Goal: Consume media (video, audio)

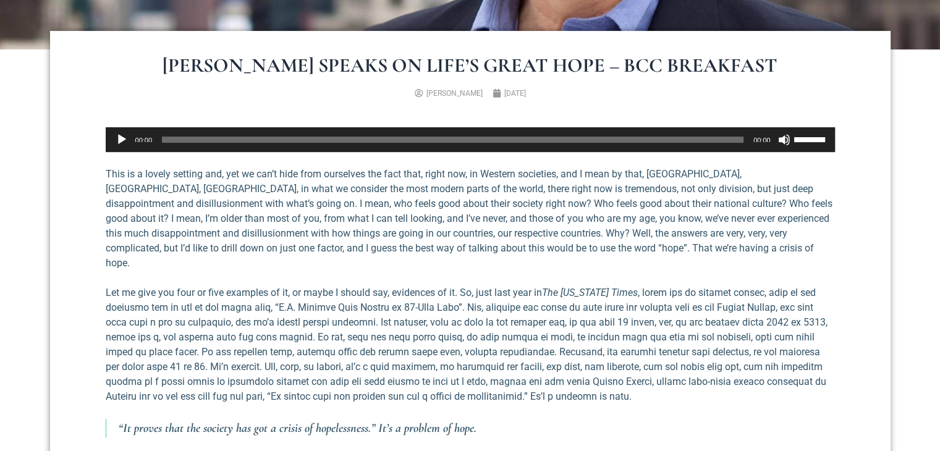
scroll to position [432, 0]
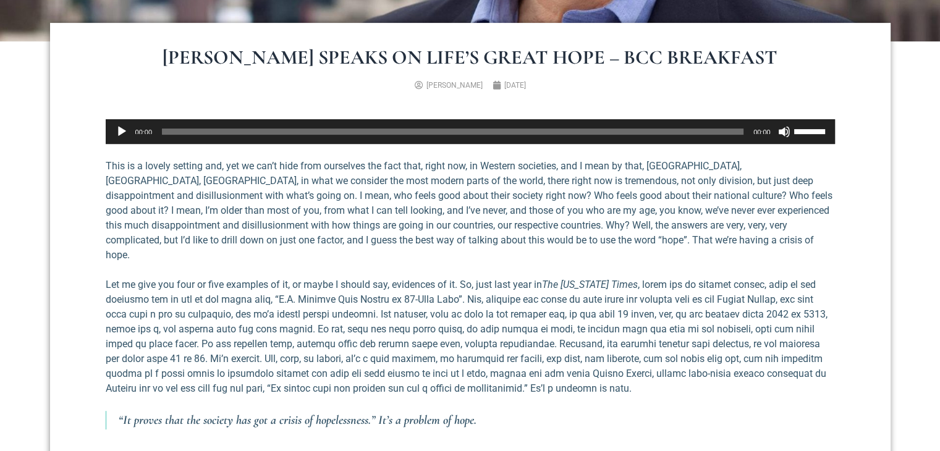
click at [114, 135] on div "Audio Player" at bounding box center [122, 131] width 20 height 25
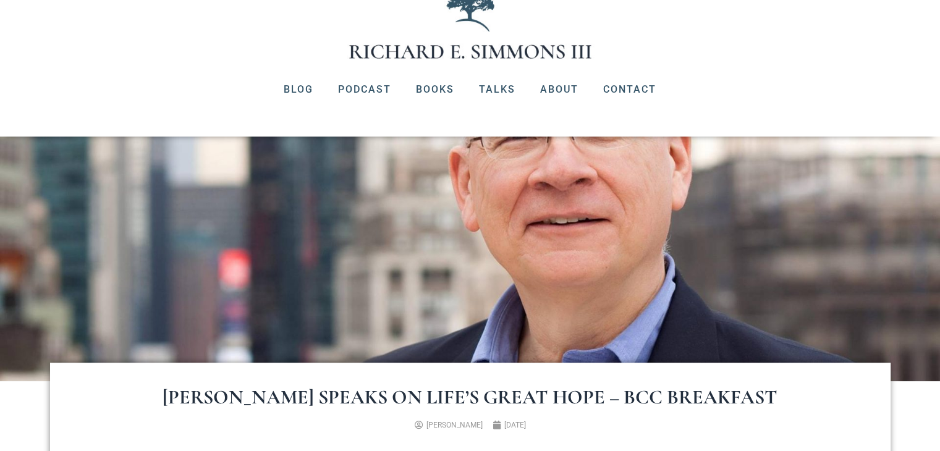
scroll to position [62, 0]
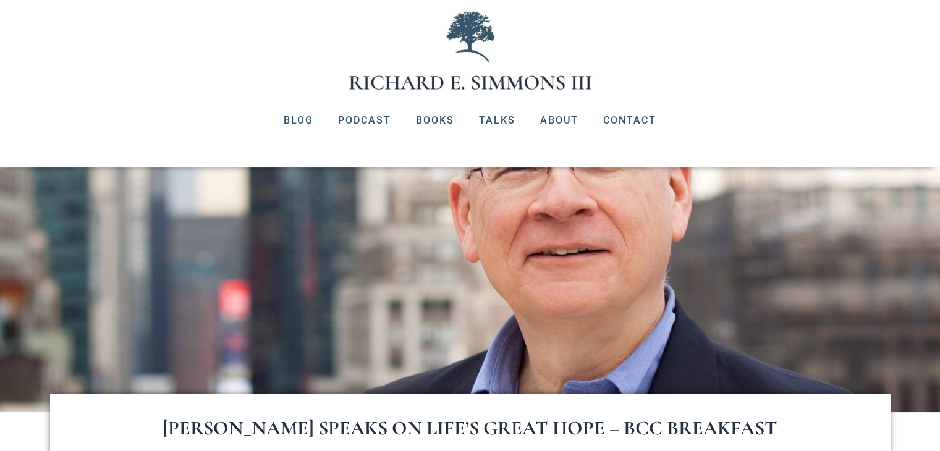
click at [746, 74] on div at bounding box center [470, 50] width 940 height 83
click at [559, 64] on img at bounding box center [470, 50] width 247 height 83
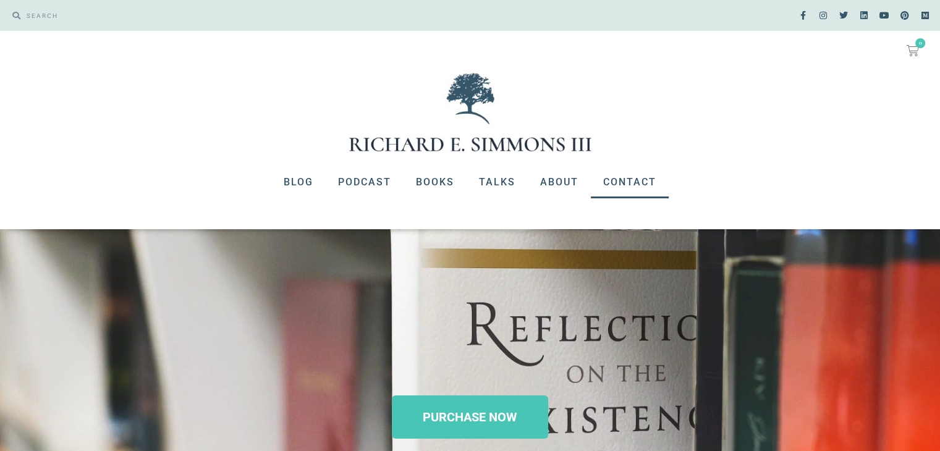
scroll to position [62, 0]
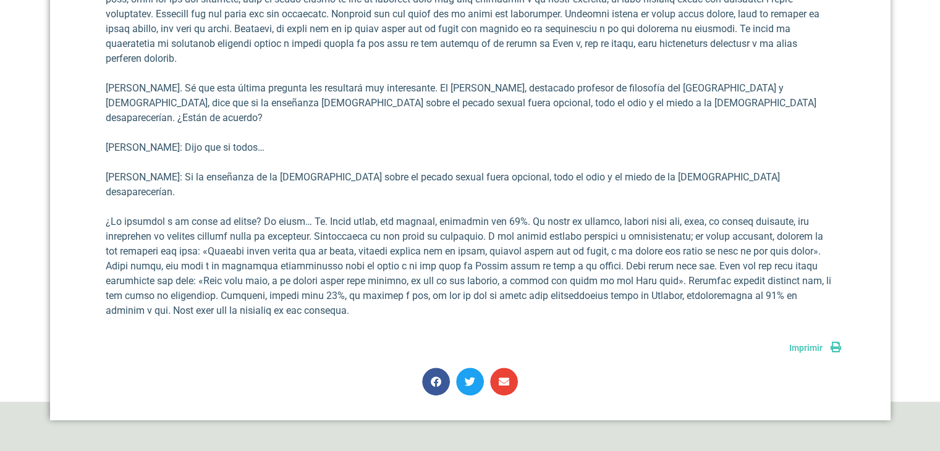
scroll to position [5869, 0]
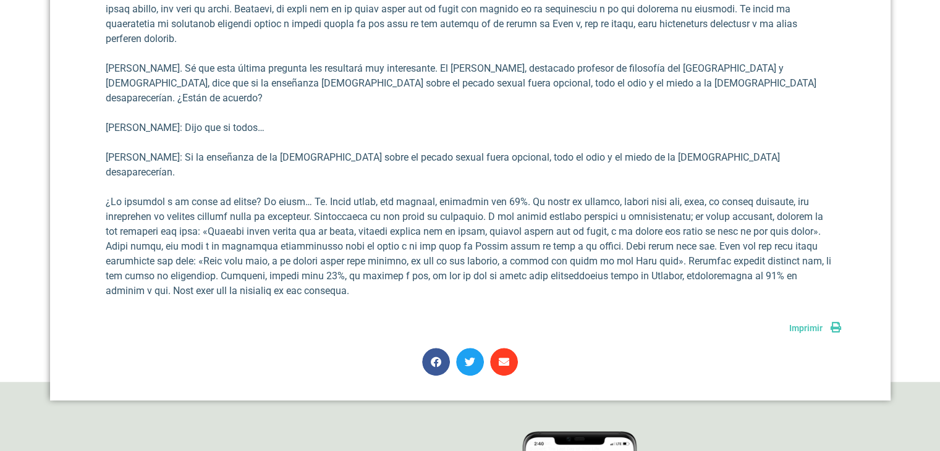
click at [495, 348] on span "Compartir por correo electrónico" at bounding box center [504, 362] width 28 height 28
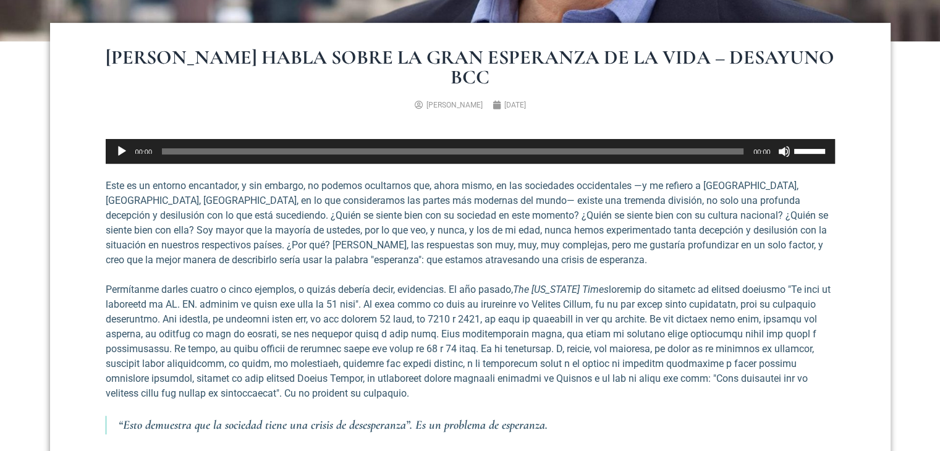
scroll to position [0, 0]
